Goal: Information Seeking & Learning: Learn about a topic

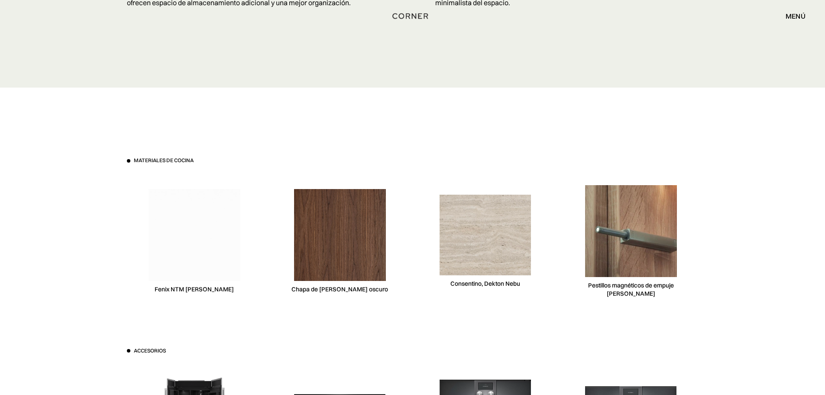
scroll to position [2600, 0]
click at [405, 147] on div "Materiales de cocina Fenix ​​NTM [PERSON_NAME] de [PERSON_NAME] oscuro [PERSON_…" at bounding box center [413, 347] width 598 height 519
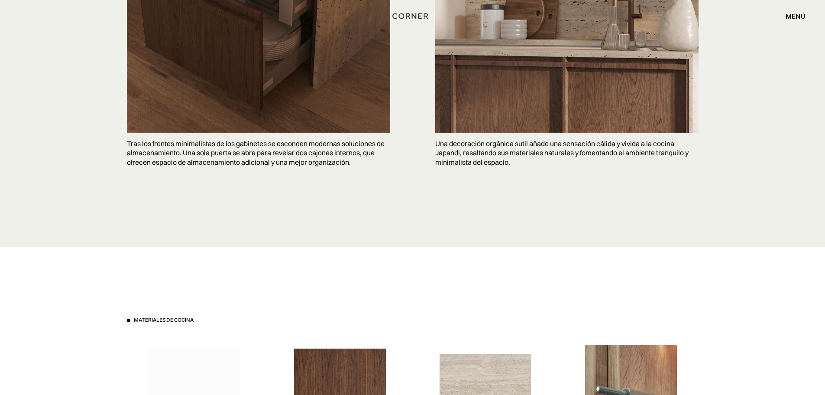
scroll to position [2440, 0]
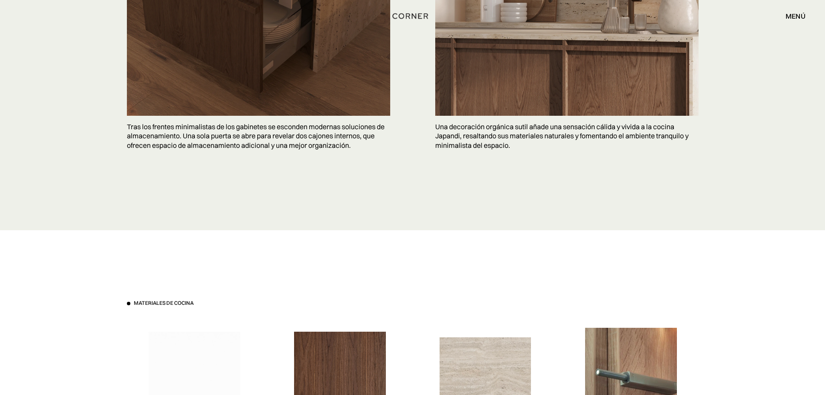
scroll to position [2570, 0]
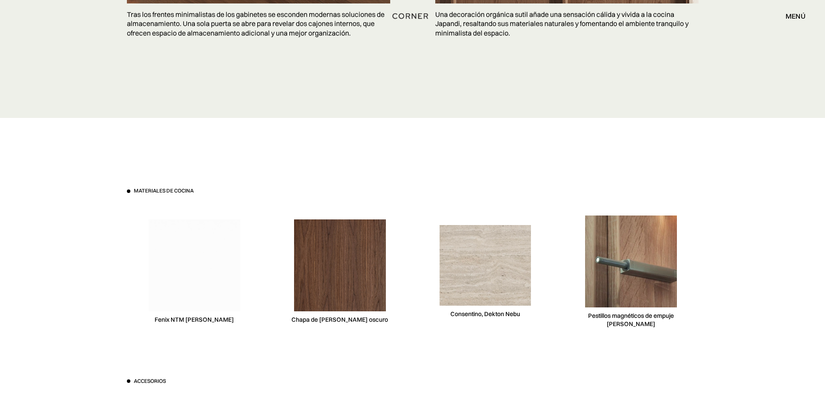
click at [500, 250] on img at bounding box center [486, 265] width 92 height 81
click at [498, 267] on img at bounding box center [486, 265] width 92 height 81
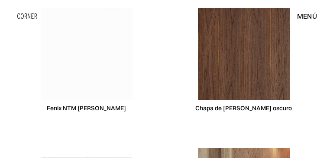
scroll to position [5033, 0]
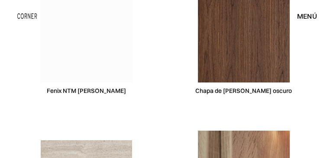
click at [41, 50] on img at bounding box center [87, 36] width 92 height 92
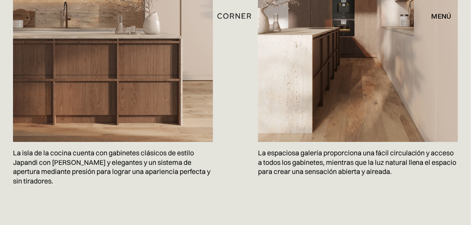
scroll to position [632, 0]
